Goal: Transaction & Acquisition: Purchase product/service

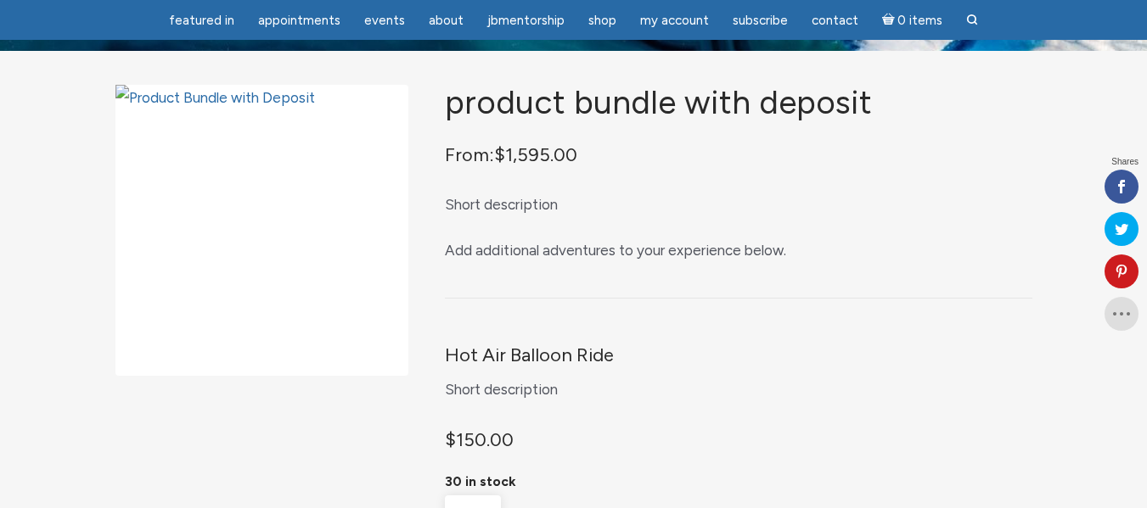
scroll to position [255, 0]
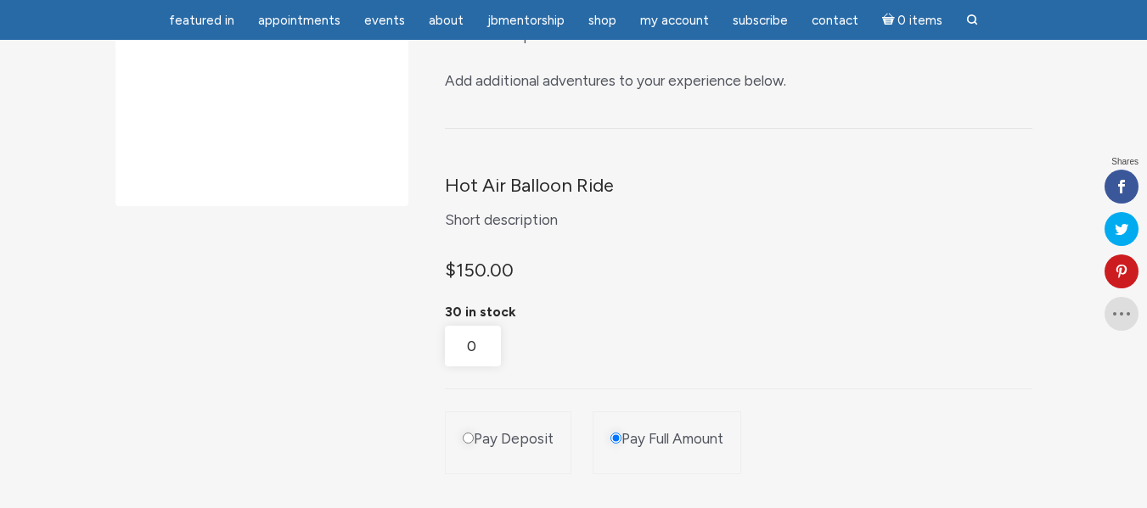
click at [469, 444] on input "Pay Deposit" at bounding box center [468, 438] width 11 height 11
radio input "true"
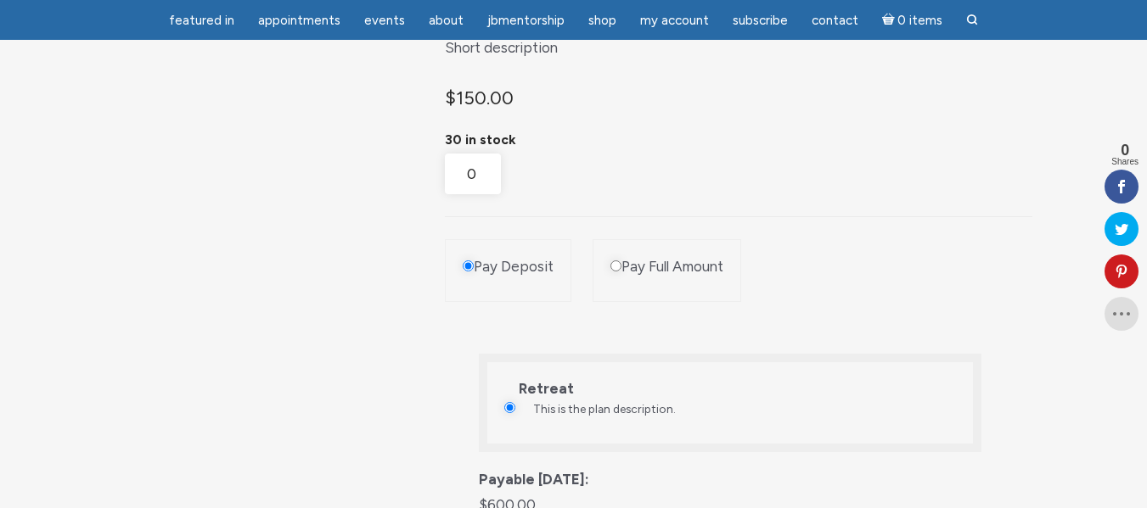
scroll to position [594, 0]
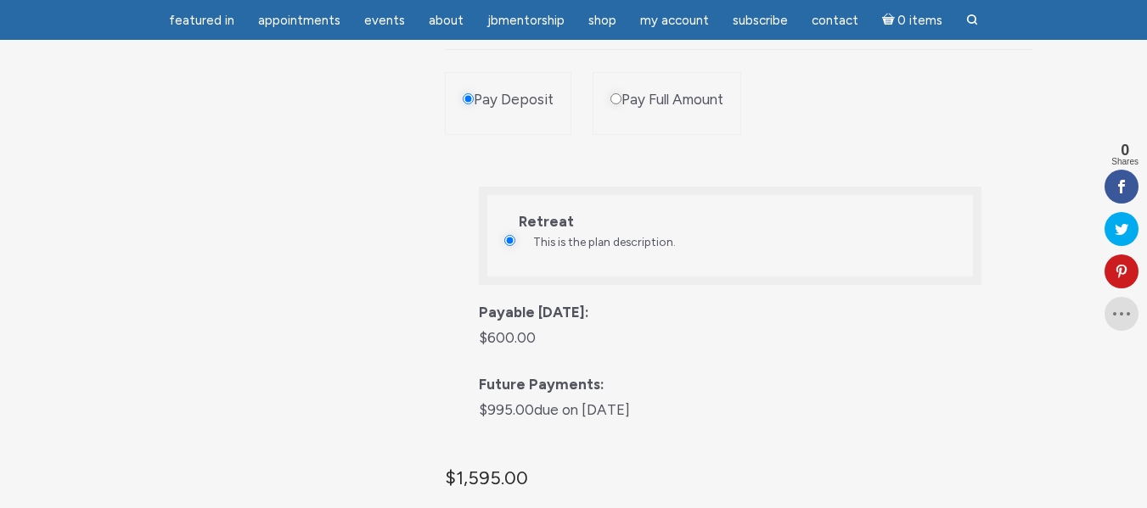
click at [612, 121] on li "Pay Full Amount" at bounding box center [666, 103] width 149 height 63
click at [611, 104] on input "Pay Full Amount" at bounding box center [615, 98] width 11 height 11
radio input "true"
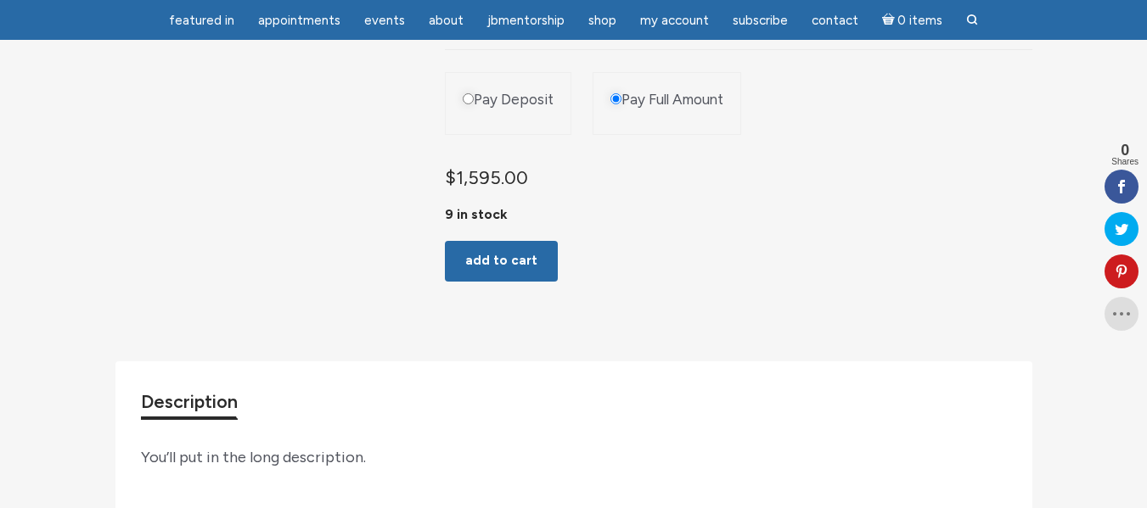
click at [474, 110] on label "Pay Deposit" at bounding box center [514, 100] width 80 height 20
click at [473, 104] on input "Pay Deposit" at bounding box center [468, 98] width 11 height 11
radio input "true"
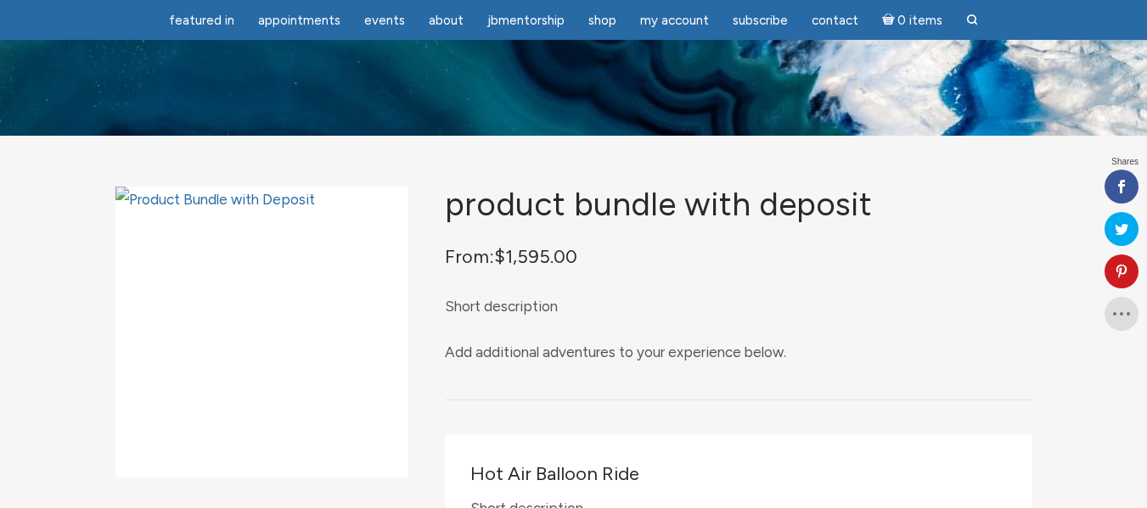
scroll to position [594, 0]
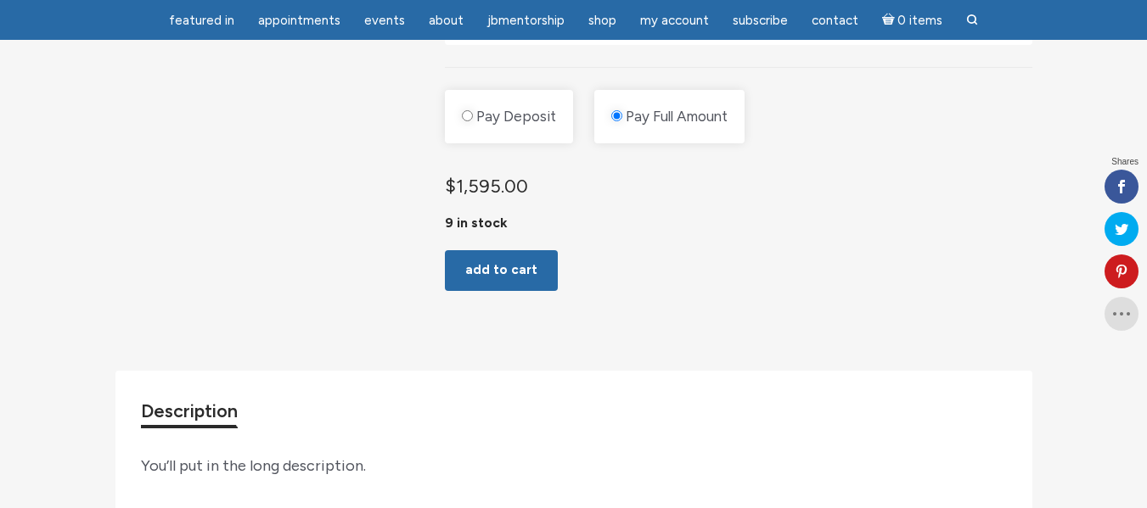
click at [470, 110] on input "Pay Deposit" at bounding box center [467, 115] width 11 height 11
radio input "true"
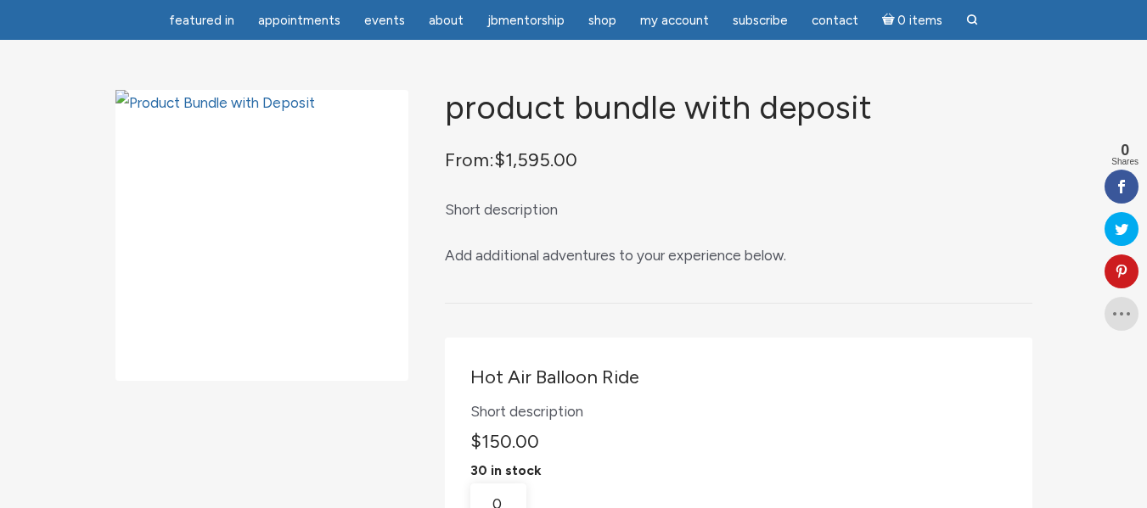
scroll to position [0, 0]
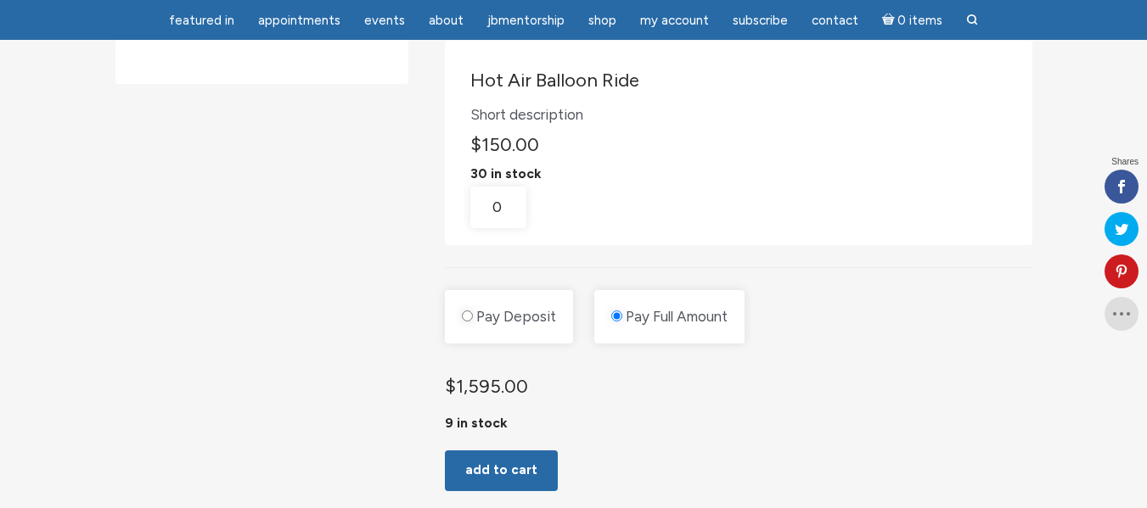
scroll to position [424, 0]
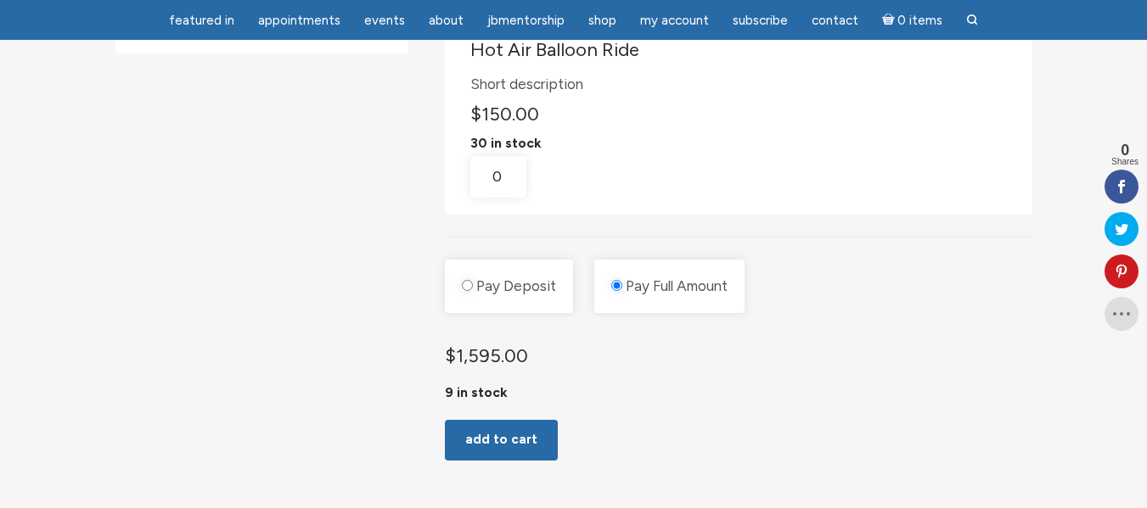
click at [468, 283] on input "Pay Deposit" at bounding box center [467, 285] width 11 height 11
radio input "true"
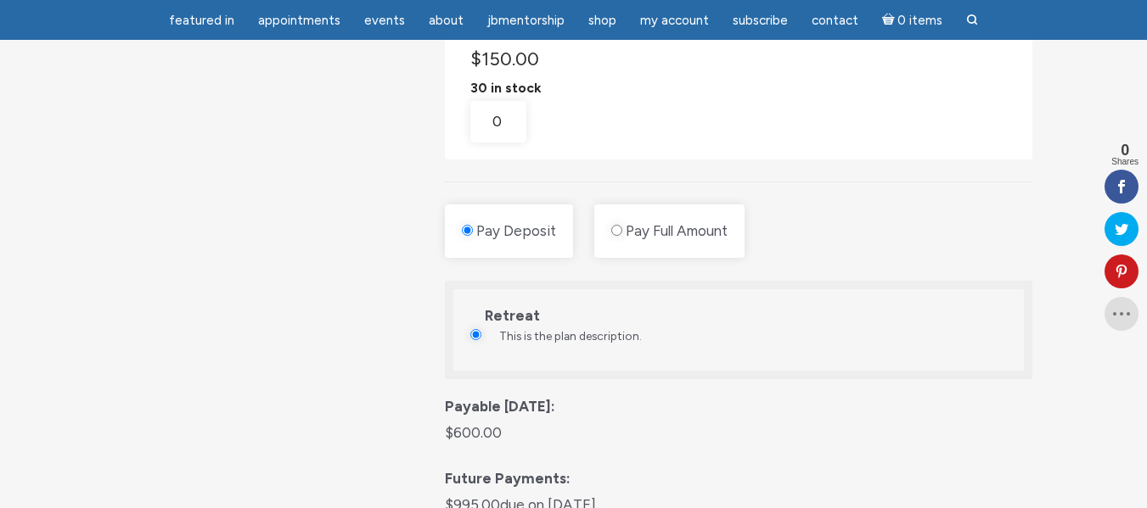
scroll to position [509, 0]
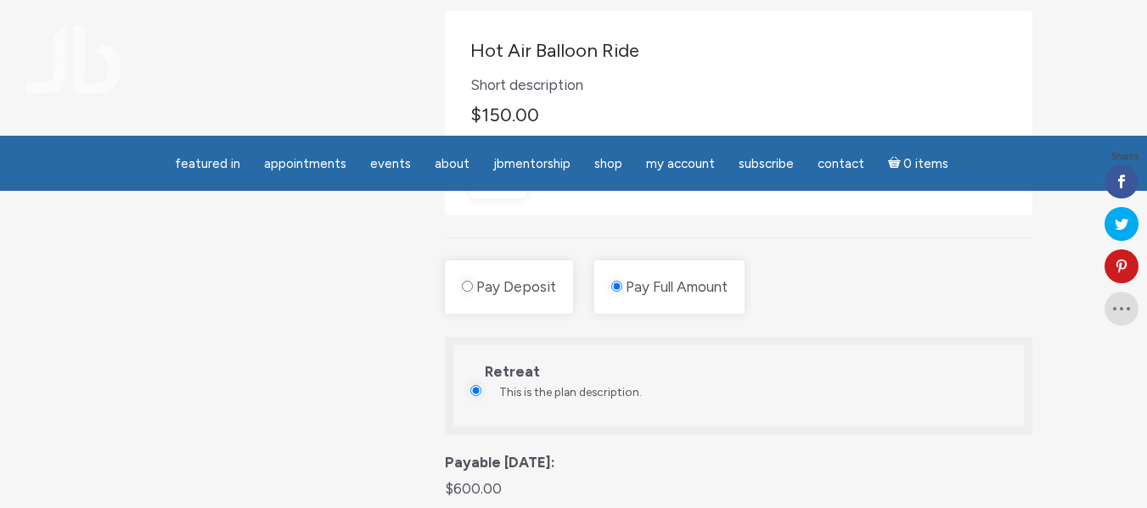
scroll to position [475, 0]
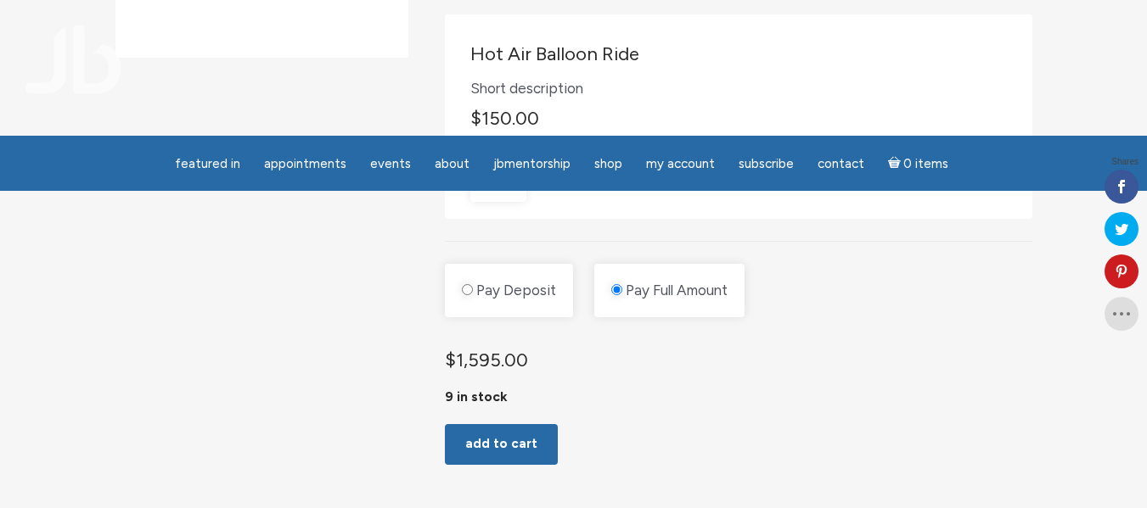
click at [468, 293] on input "Pay Deposit" at bounding box center [467, 289] width 11 height 11
radio input "true"
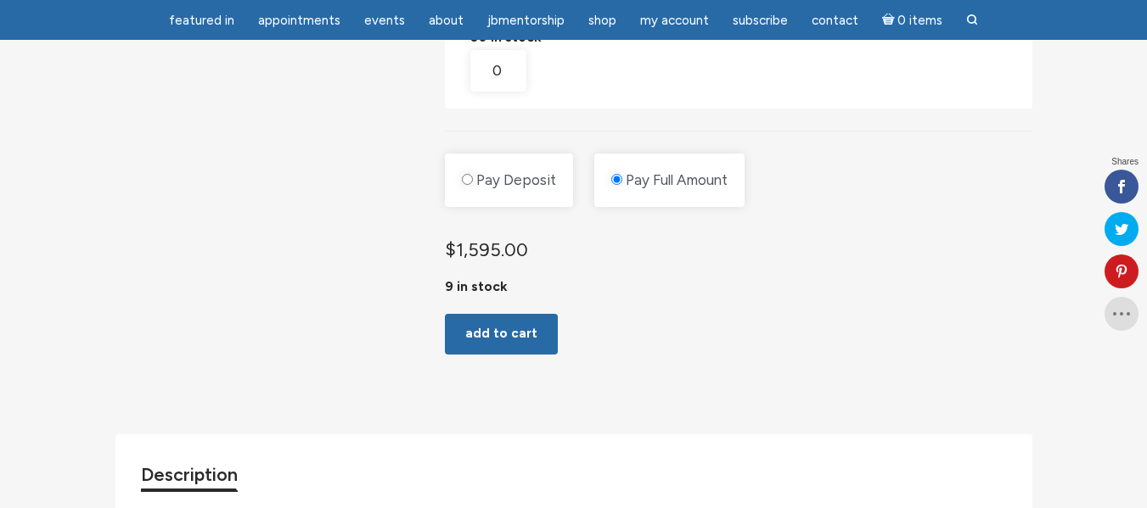
scroll to position [475, 0]
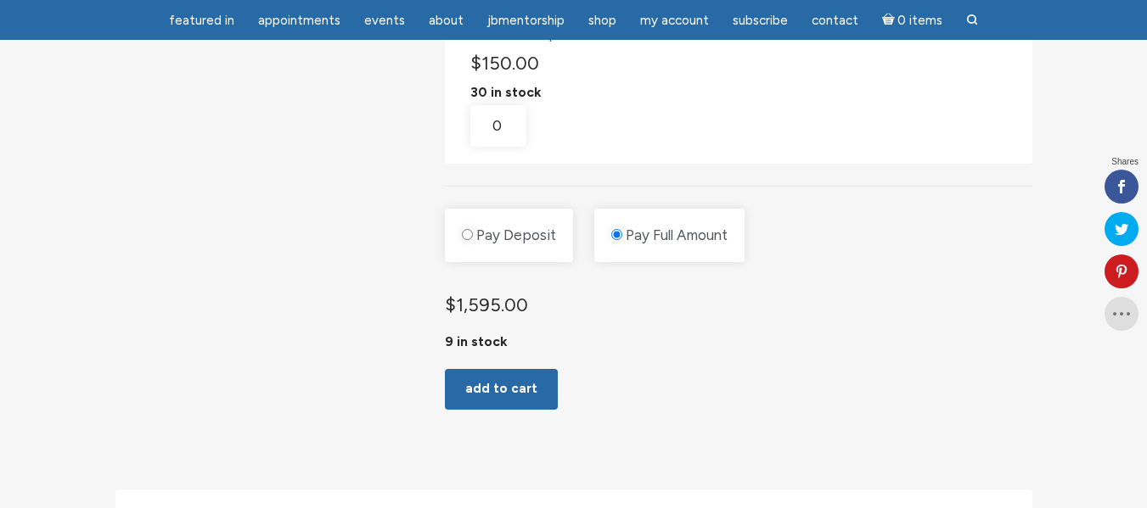
click at [468, 185] on div "Hot Air Balloon Ride Short description $ 150.00 30 in stock Hot Air Balloon Rid…" at bounding box center [738, 72] width 586 height 227
click at [466, 235] on input "Pay Deposit" at bounding box center [467, 234] width 11 height 11
radio input "true"
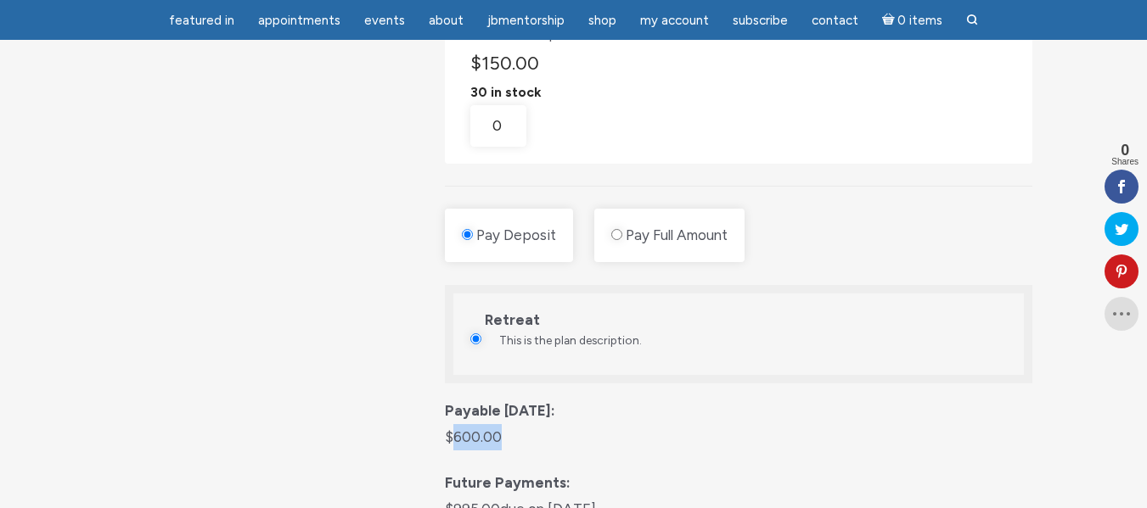
click at [564, 439] on p "$ 600.00" at bounding box center [738, 437] width 586 height 26
click at [296, 428] on div "Product Bundle with Deposit From: $ 1,595.00 Short description Add additional a…" at bounding box center [573, 313] width 917 height 1204
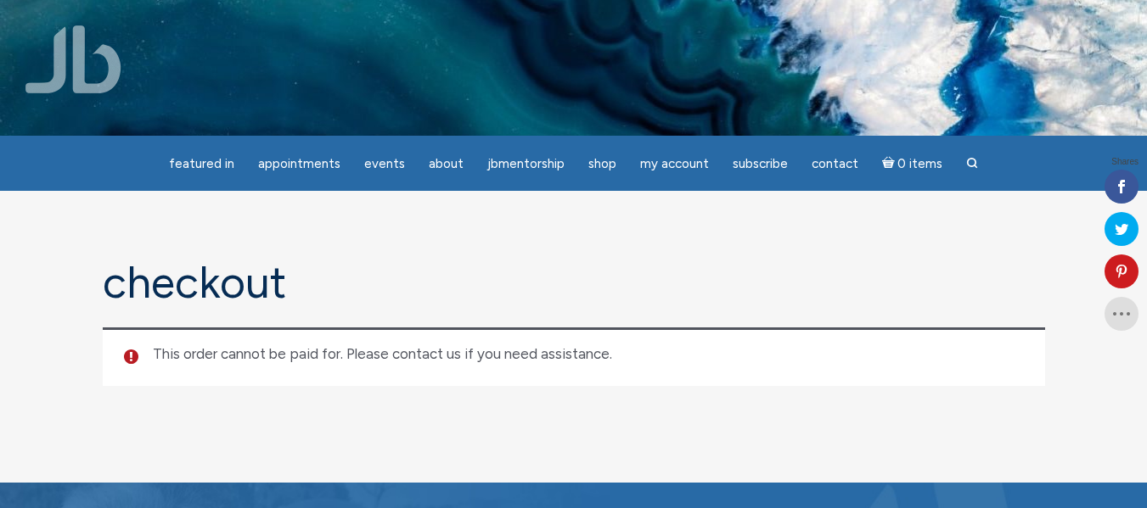
drag, startPoint x: 159, startPoint y: 350, endPoint x: 656, endPoint y: 338, distance: 497.5
click at [656, 338] on ul "This order cannot be paid for. Please contact us if you need assistance." at bounding box center [574, 357] width 942 height 59
click at [289, 390] on div "Checkout This order cannot be paid for. Please contact us if you need assistanc…" at bounding box center [574, 337] width 968 height 156
drag, startPoint x: 155, startPoint y: 356, endPoint x: 641, endPoint y: 356, distance: 485.5
click at [641, 356] on li "This order cannot be paid for. Please contact us if you need assistance." at bounding box center [584, 355] width 863 height 20
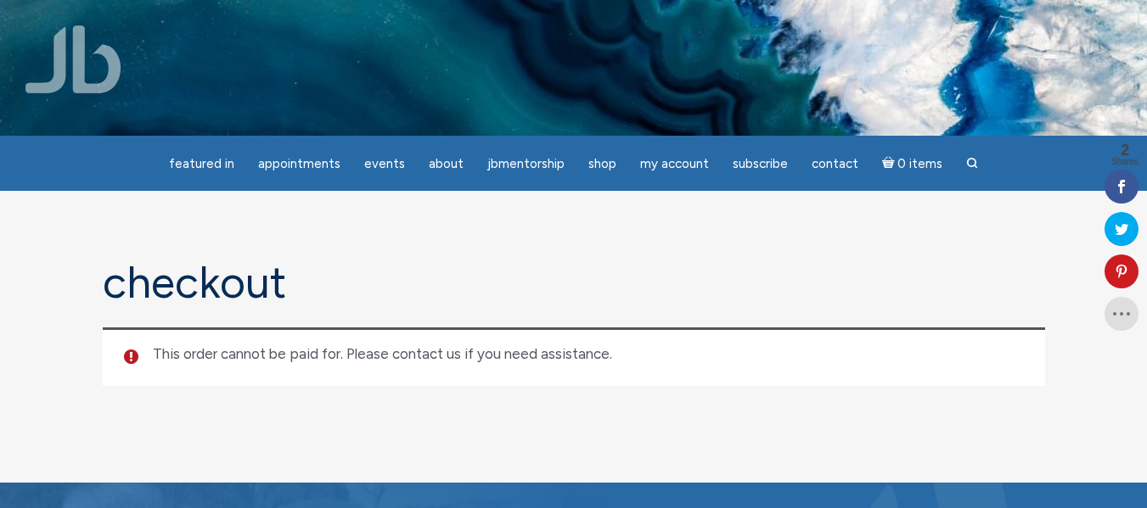
click at [525, 441] on section "Checkout This order cannot be paid for. Please contact us if you need assistanc…" at bounding box center [573, 337] width 1147 height 292
click at [635, 357] on li "This order cannot be paid for. Please contact us if you need assistance." at bounding box center [584, 355] width 863 height 20
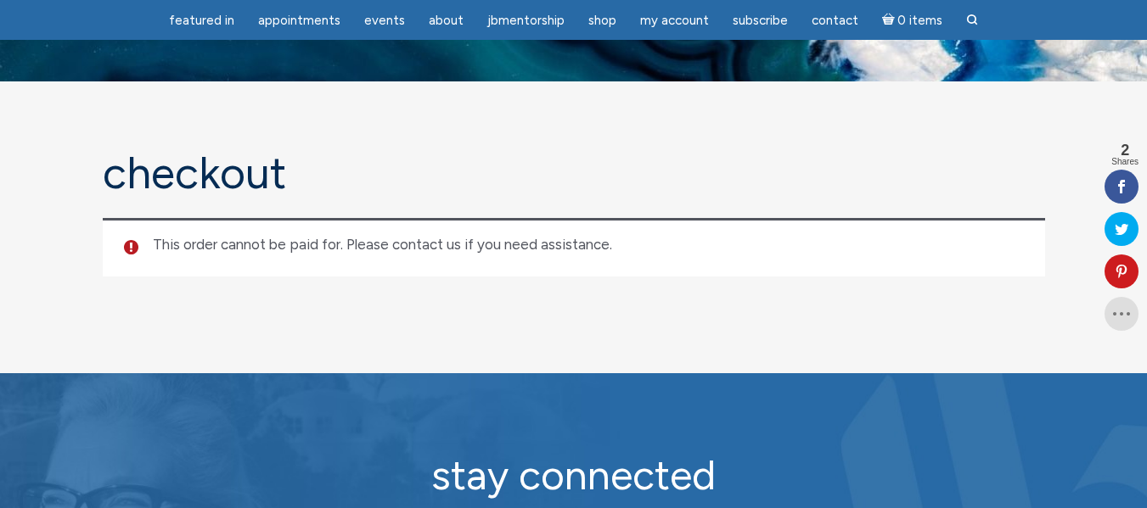
scroll to position [85, 0]
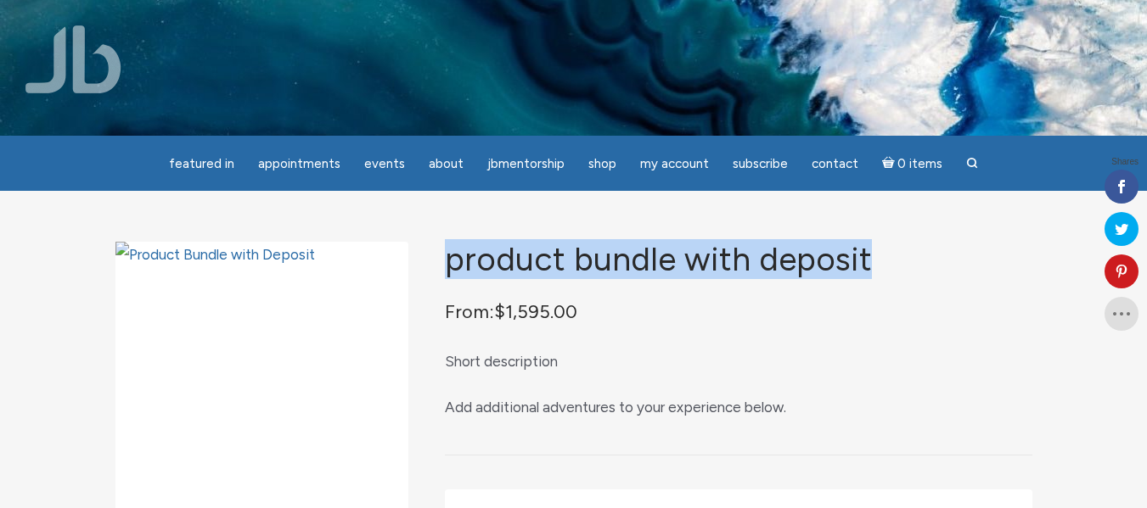
drag, startPoint x: 452, startPoint y: 265, endPoint x: 866, endPoint y: 261, distance: 414.2
click at [866, 261] on h1 "Product Bundle with Deposit" at bounding box center [738, 260] width 586 height 36
copy h1 "Product Bundle with Deposit"
